Goal: Transaction & Acquisition: Download file/media

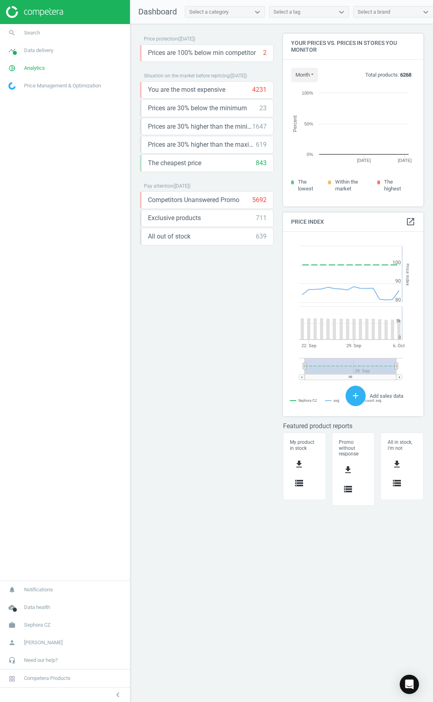
scroll to position [186, 153]
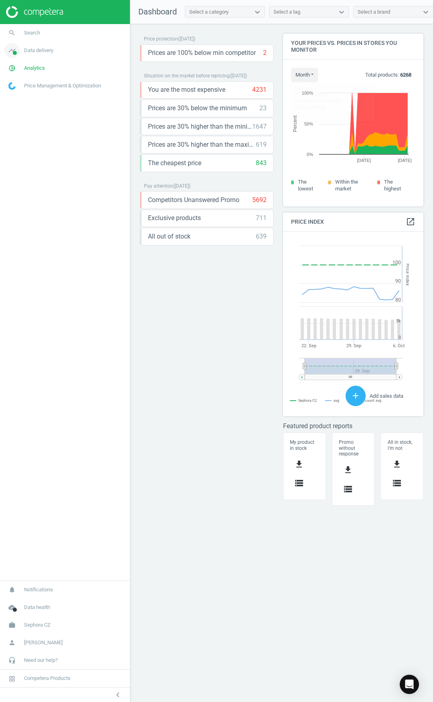
click at [63, 49] on link "timeline Data delivery" at bounding box center [65, 51] width 130 height 18
click at [26, 93] on link "Matches" at bounding box center [65, 92] width 130 height 12
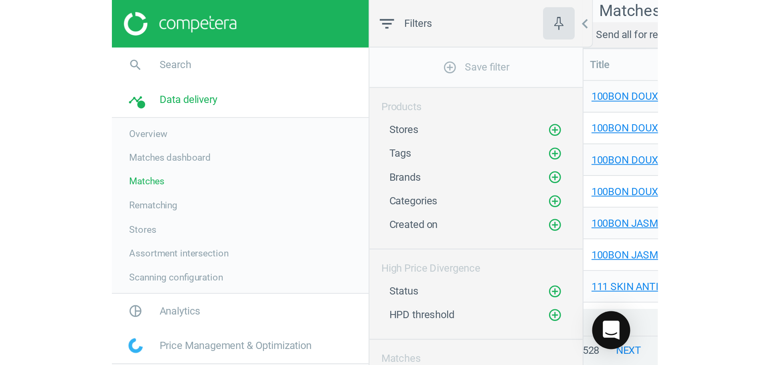
scroll to position [298, 526]
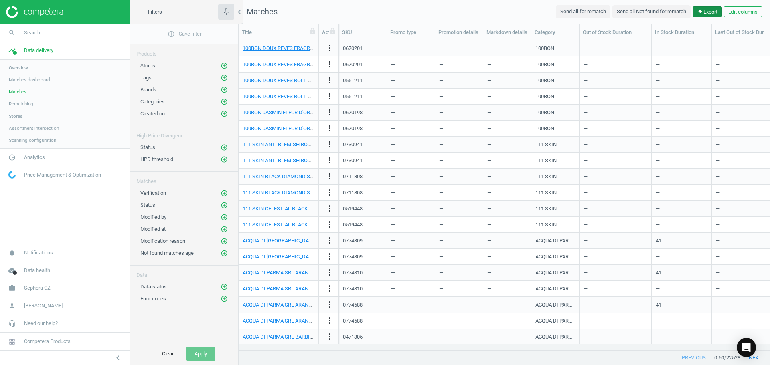
click at [433, 11] on span "get_app Export" at bounding box center [707, 11] width 20 height 7
click at [15, 65] on span "Overview" at bounding box center [18, 68] width 19 height 6
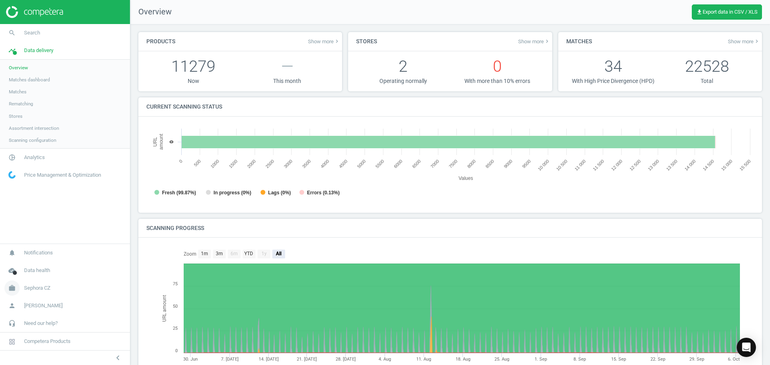
scroll to position [4, 4]
click at [41, 290] on span "Sephora CZ" at bounding box center [37, 288] width 26 height 7
click at [42, 69] on span "Analytics" at bounding box center [34, 68] width 21 height 7
click at [18, 98] on span "Products" at bounding box center [18, 97] width 19 height 6
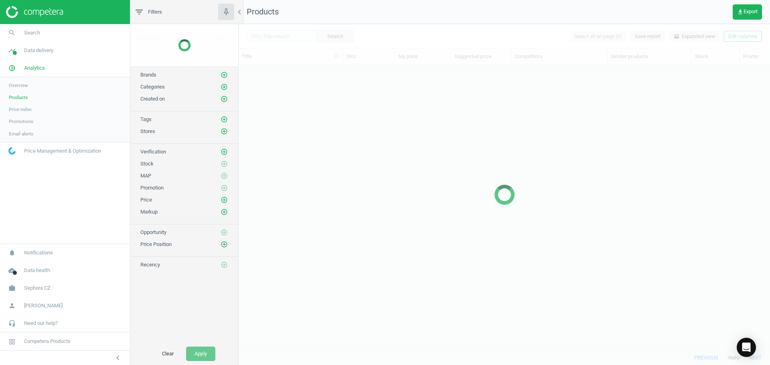
scroll to position [274, 526]
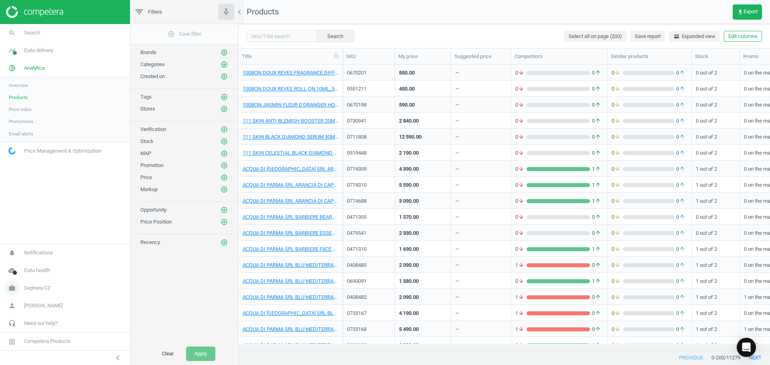
click at [26, 288] on span "Sephora CZ" at bounding box center [37, 288] width 26 height 7
click at [30, 267] on span "Switch campaign" at bounding box center [27, 265] width 36 height 6
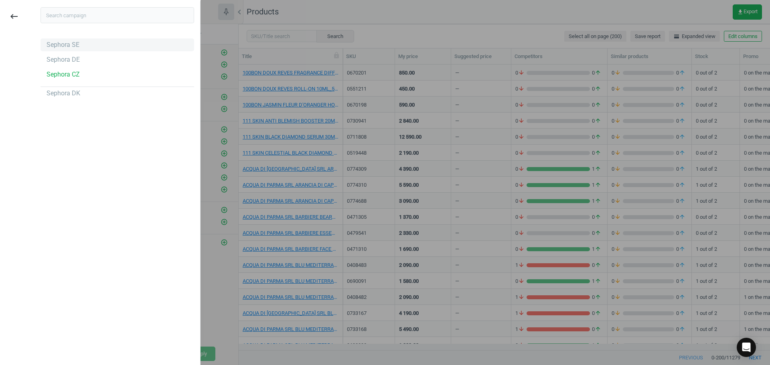
click at [63, 40] on div "Sephora SE" at bounding box center [118, 45] width 154 height 13
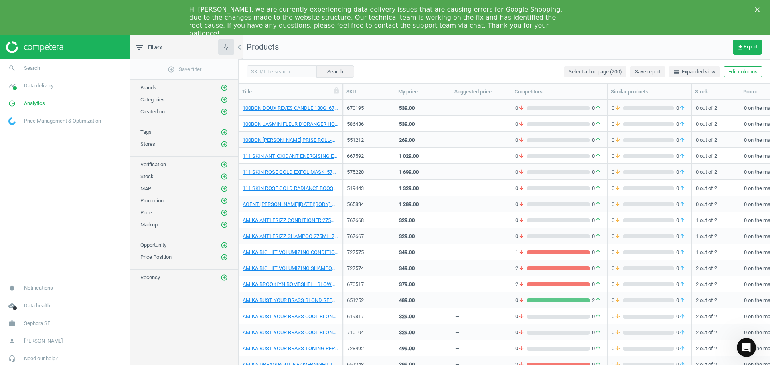
drag, startPoint x: 751, startPoint y: 39, endPoint x: 748, endPoint y: 45, distance: 6.3
click at [750, 39] on nav "Products get_app Export" at bounding box center [505, 47] width 532 height 24
click at [748, 45] on span "get_app Export" at bounding box center [747, 47] width 20 height 6
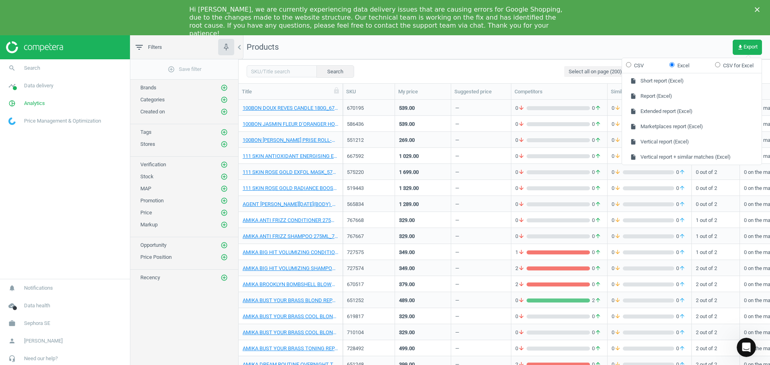
click at [638, 64] on label "CSV" at bounding box center [635, 65] width 18 height 7
click at [631, 64] on input "CSV" at bounding box center [628, 64] width 5 height 5
radio input "true"
click at [670, 66] on input "Excel" at bounding box center [672, 64] width 5 height 5
radio input "true"
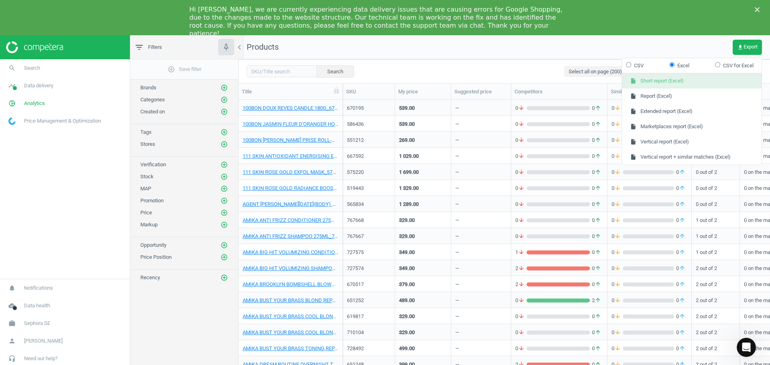
click at [673, 82] on button "insert_drive_file Short report (Excel)" at bounding box center [692, 80] width 140 height 15
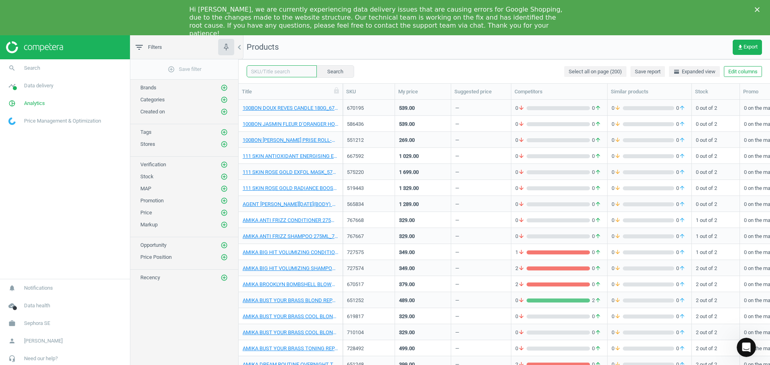
click at [298, 73] on input "text" at bounding box center [282, 71] width 70 height 12
click at [268, 65] on input "text" at bounding box center [282, 71] width 70 height 12
paste input "344810"
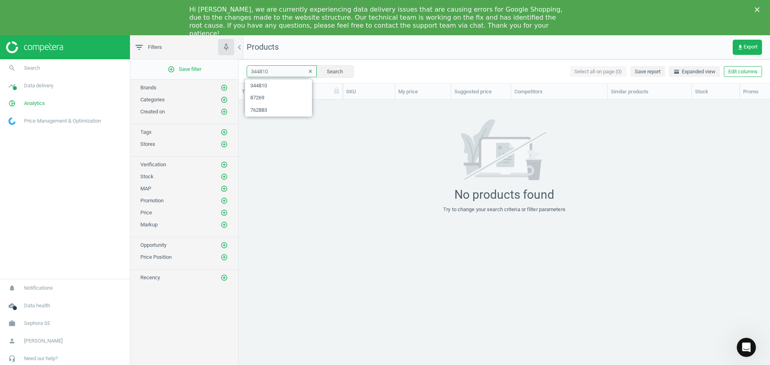
drag, startPoint x: 272, startPoint y: 74, endPoint x: 244, endPoint y: 70, distance: 28.8
click at [244, 70] on div "344810 clear Search Select all on page (0) Save report horizontal_split Expande…" at bounding box center [505, 71] width 532 height 24
paste input "3898"
type input "343898"
